Goal: Transaction & Acquisition: Purchase product/service

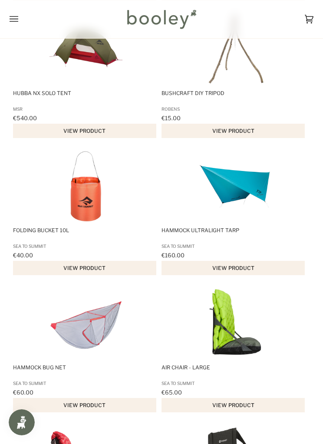
scroll to position [9202, 0]
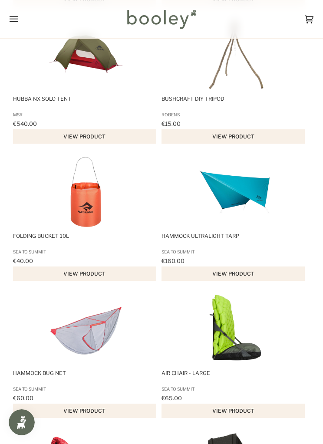
click at [10, 16] on icon "Open menu" at bounding box center [14, 19] width 9 height 13
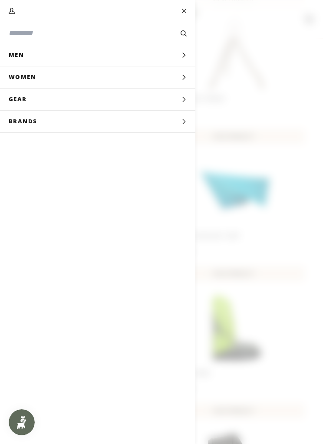
click at [167, 53] on button "Men Expand menu" at bounding box center [97, 55] width 195 height 22
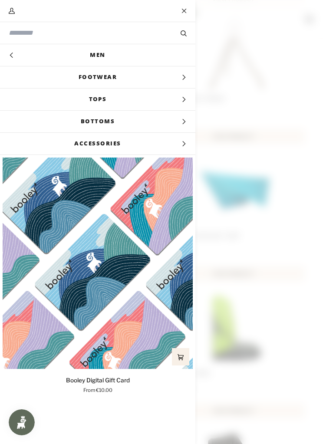
click at [172, 94] on span "Tops" at bounding box center [97, 100] width 195 height 22
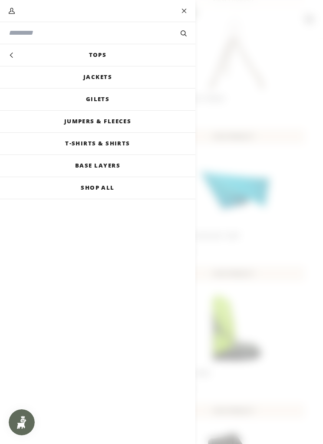
click at [157, 72] on link "Jackets" at bounding box center [97, 77] width 195 height 22
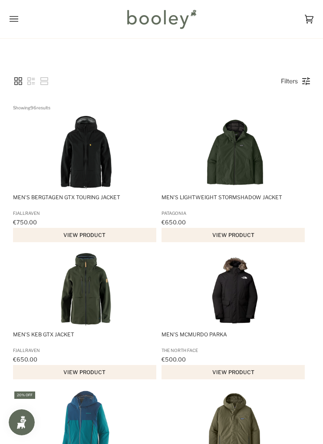
scroll to position [41, 0]
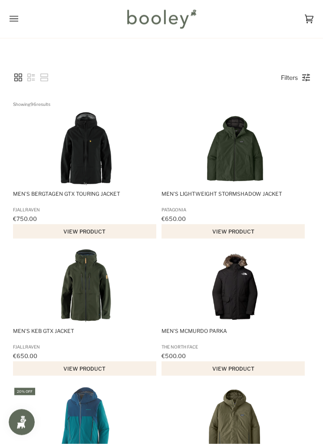
click at [63, 143] on img "Men's Bergtagen GTX Touring Jacket" at bounding box center [86, 149] width 74 height 74
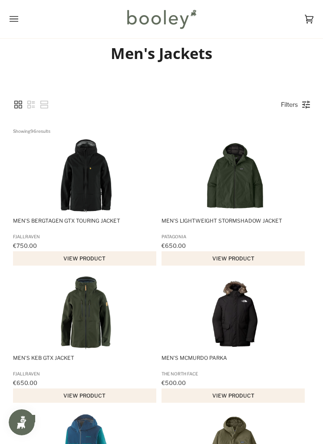
scroll to position [0, 0]
